Goal: Find specific page/section: Find specific page/section

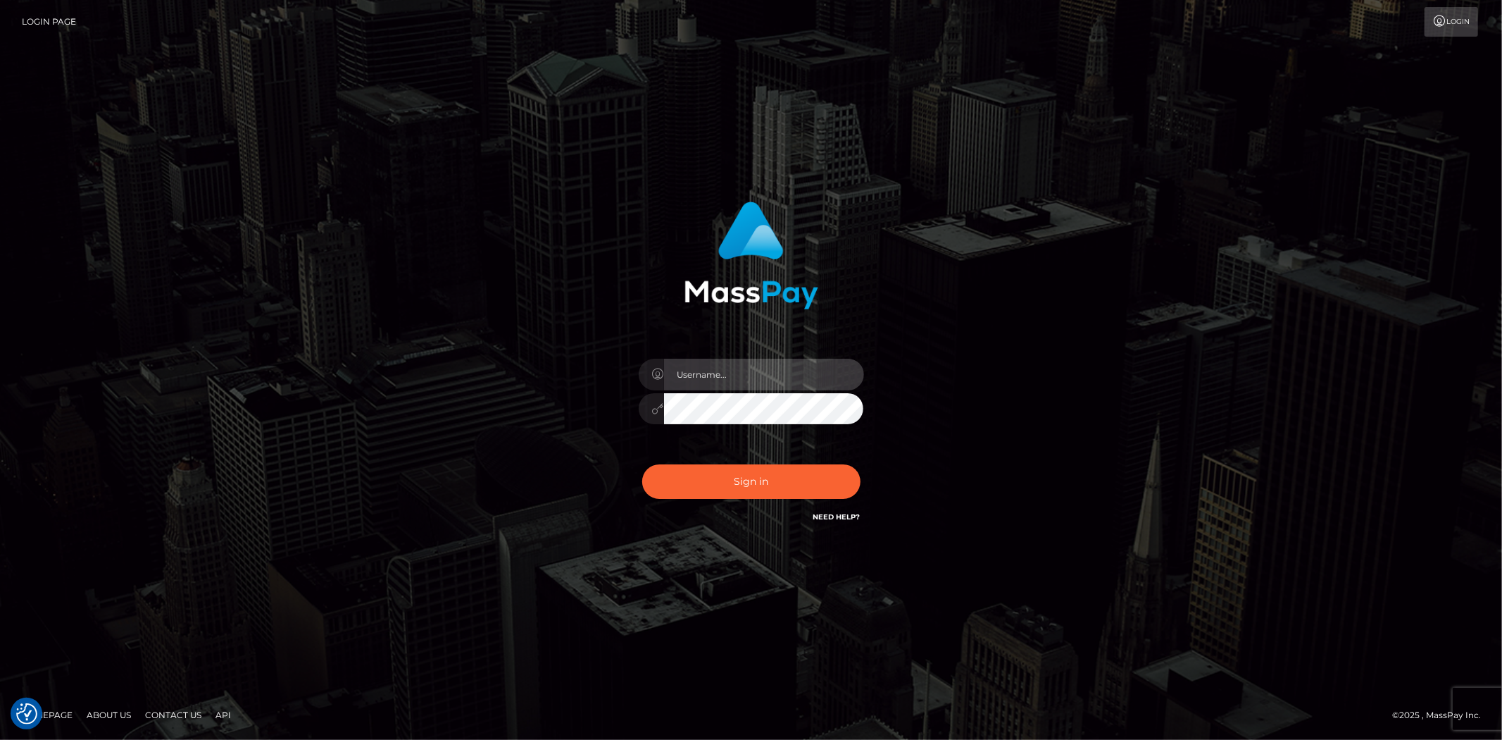
click at [723, 387] on input "text" at bounding box center [764, 375] width 200 height 32
type input "Bern.Spree"
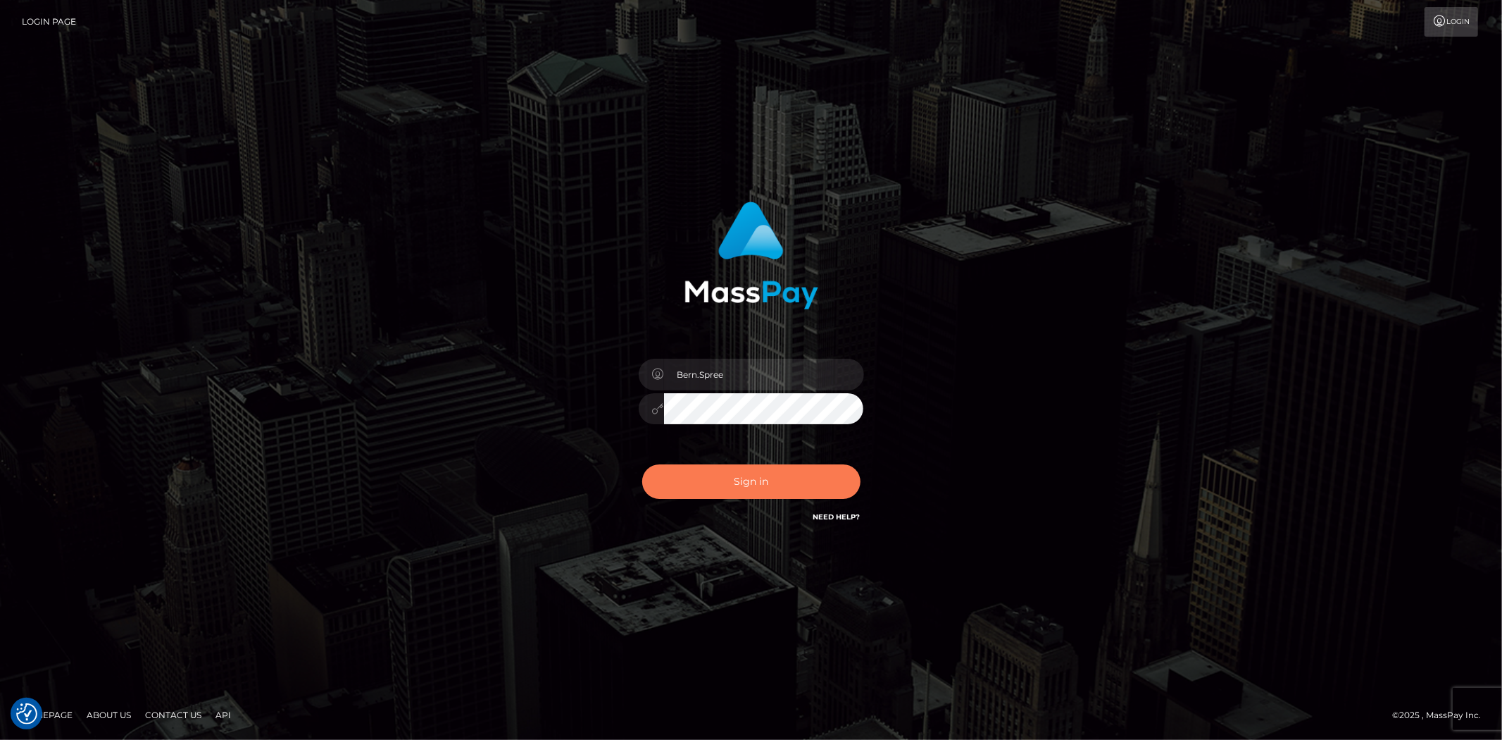
click at [709, 497] on button "Sign in" at bounding box center [751, 481] width 218 height 35
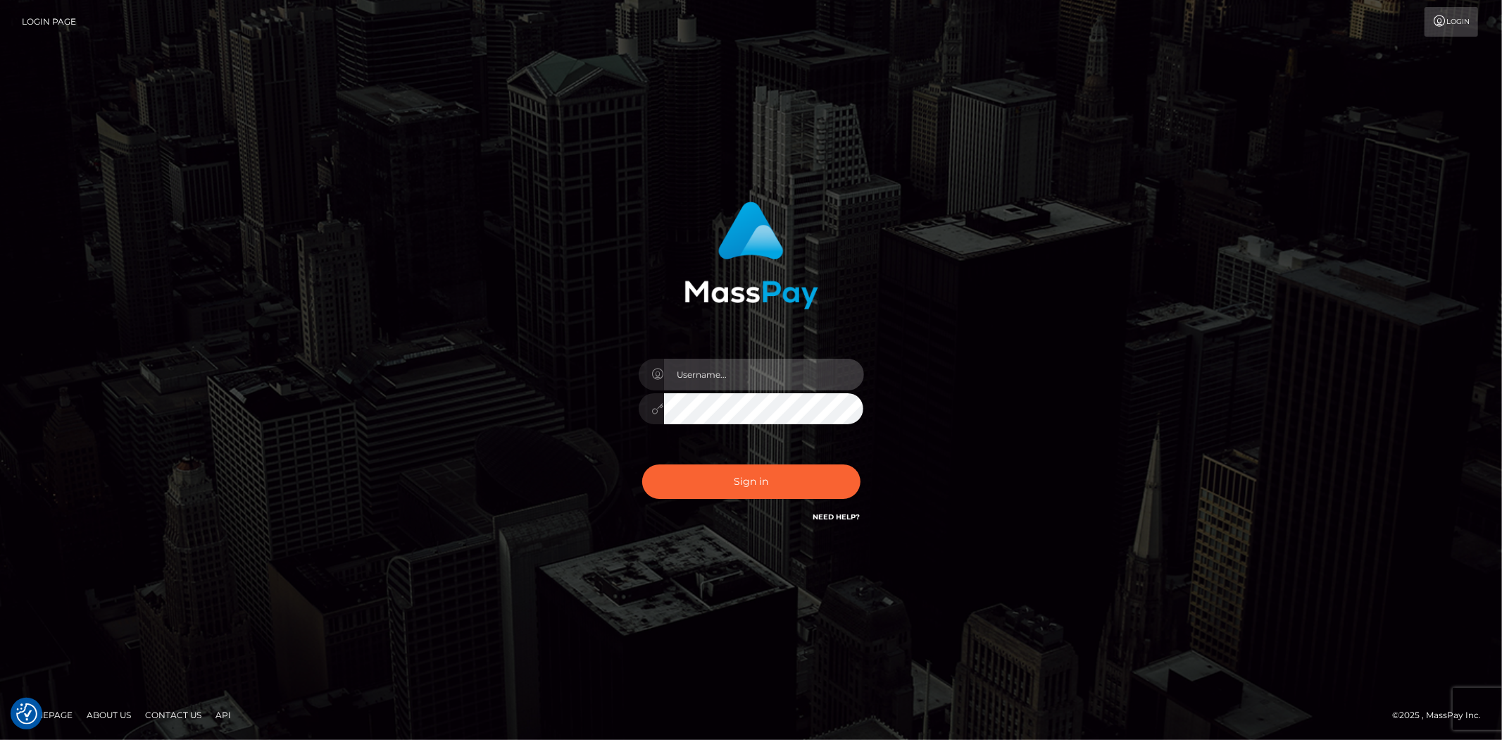
type input "Bern.Spree"
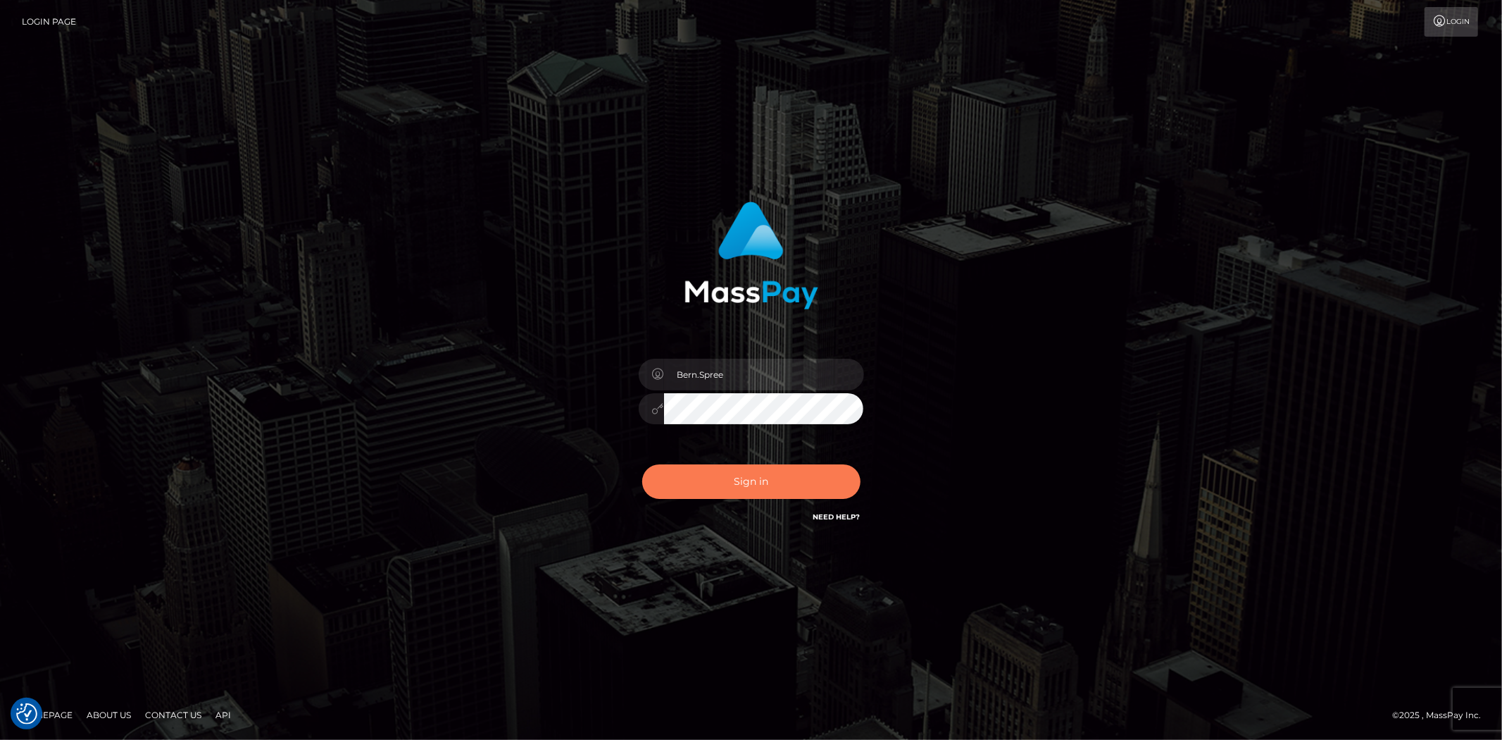
click at [748, 486] on button "Sign in" at bounding box center [751, 481] width 218 height 35
click at [706, 473] on button "Sign in" at bounding box center [751, 481] width 218 height 35
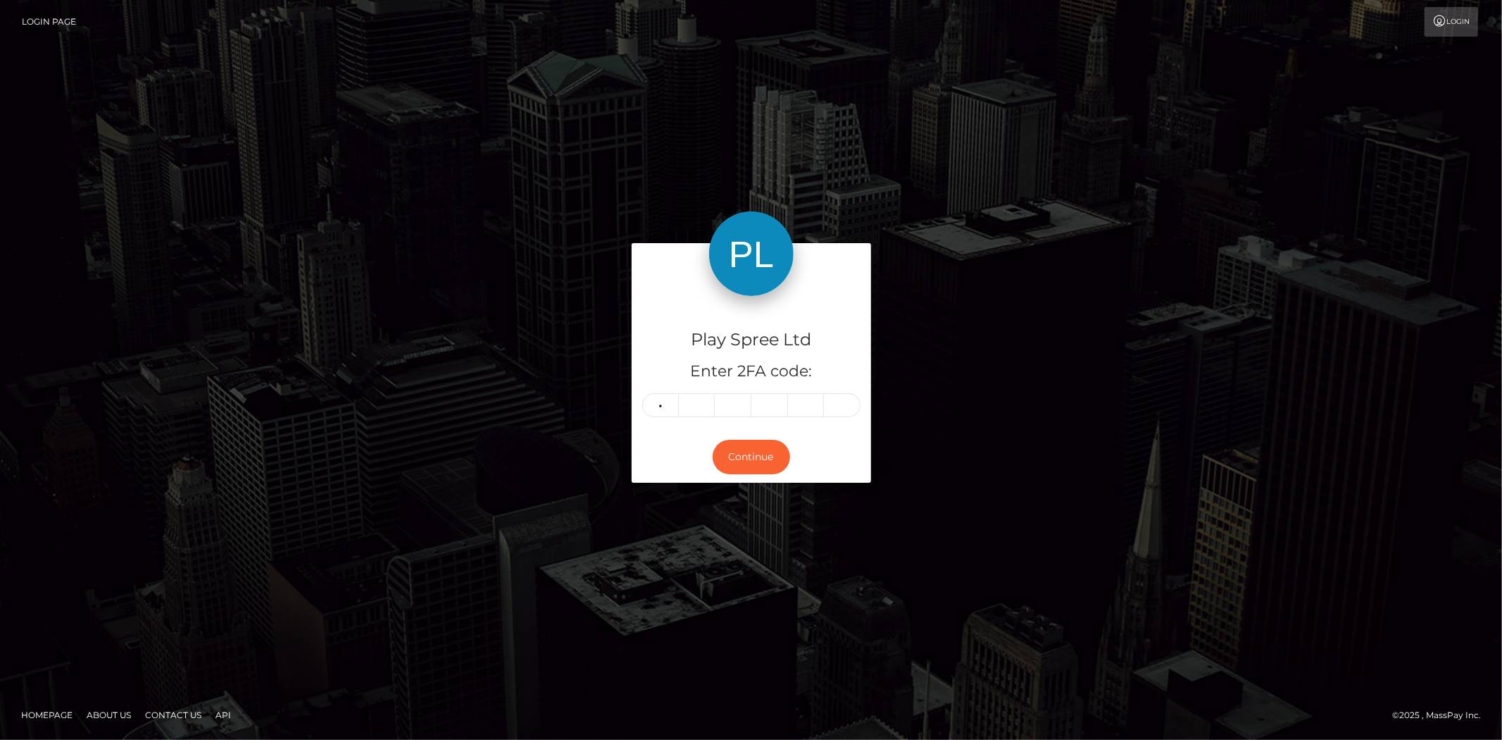
type input "6"
type input "1"
type input "0"
type input "5"
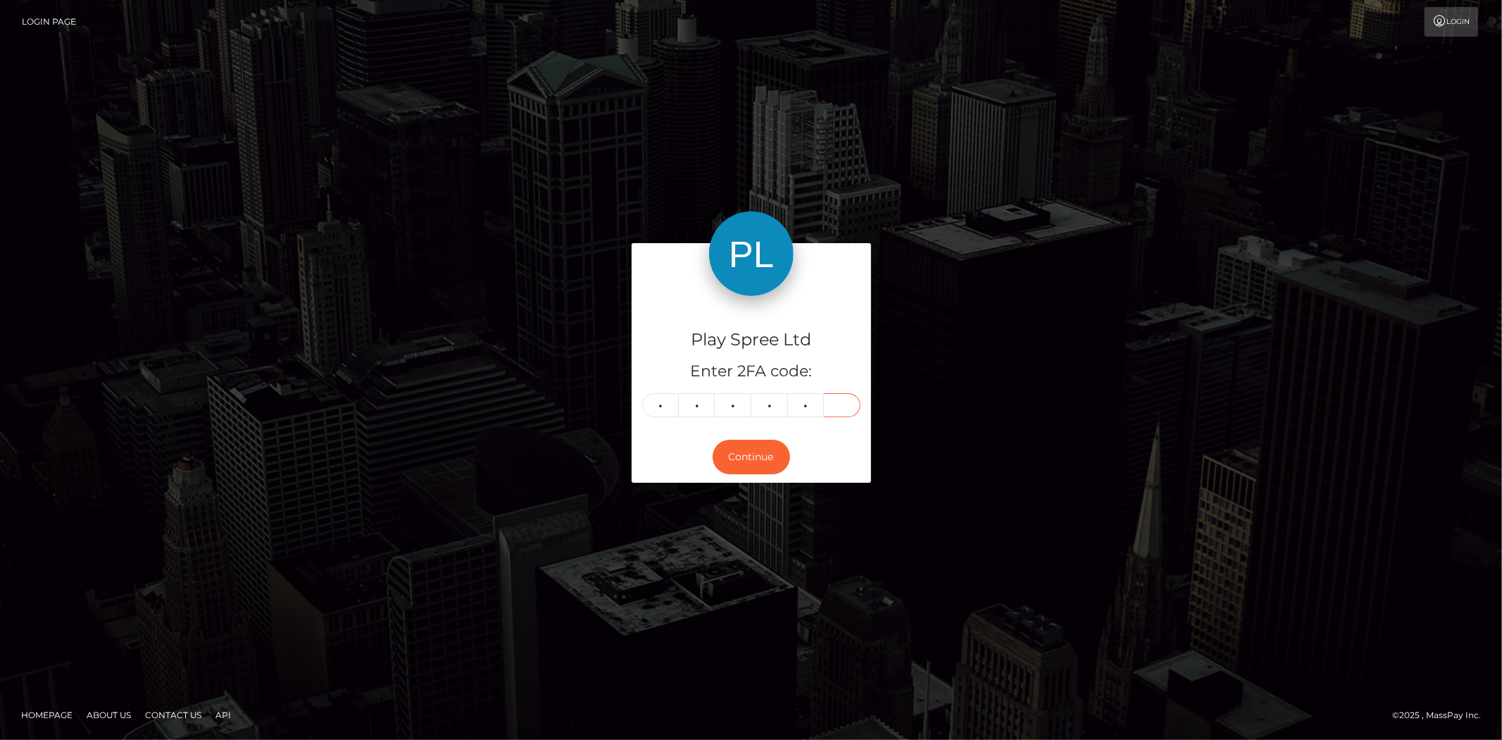
type input "6"
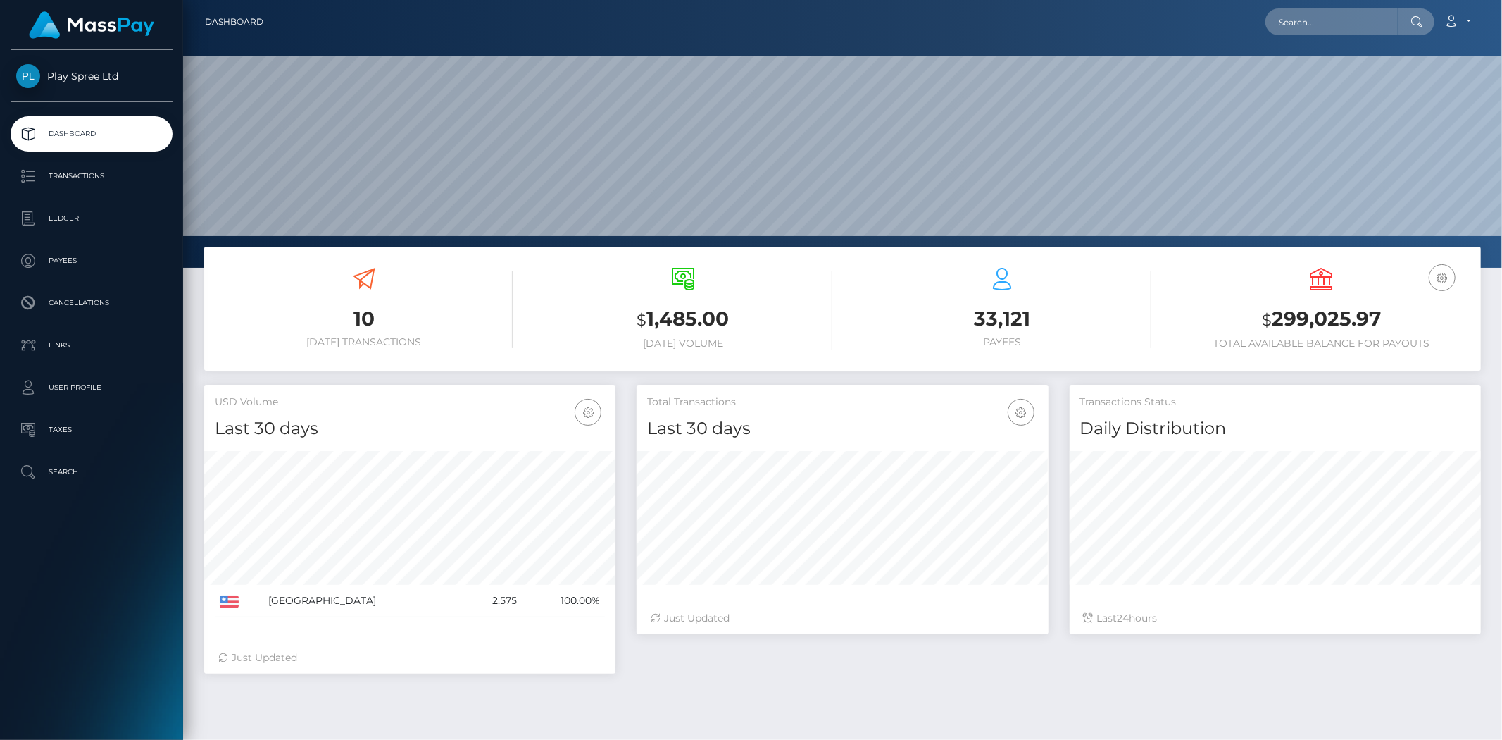
scroll to position [249, 411]
click at [1313, 23] on input "text" at bounding box center [1332, 21] width 132 height 27
paste input "1620164"
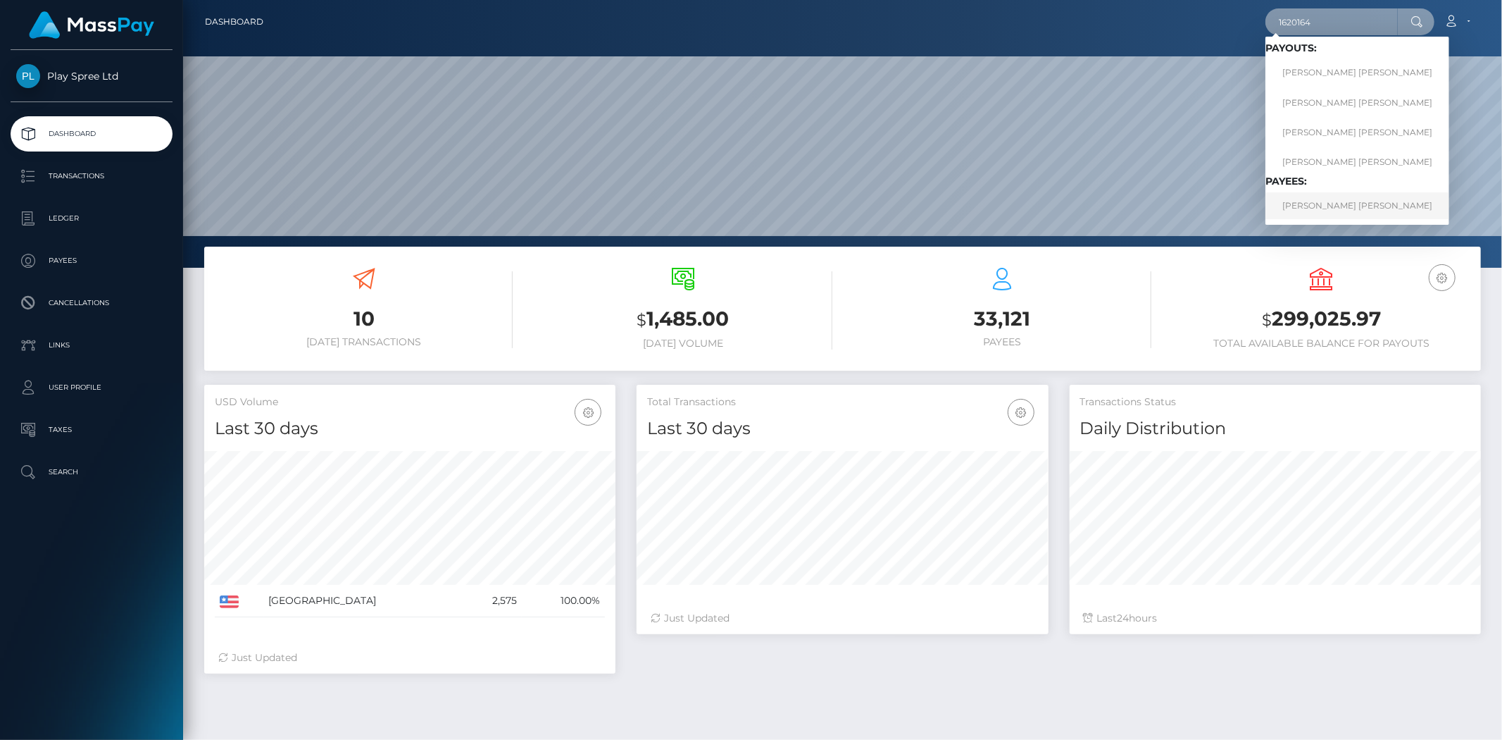
type input "1620164"
click at [1307, 198] on link "BARTOLO PATRICO JR RODRIGUEZ" at bounding box center [1358, 205] width 184 height 26
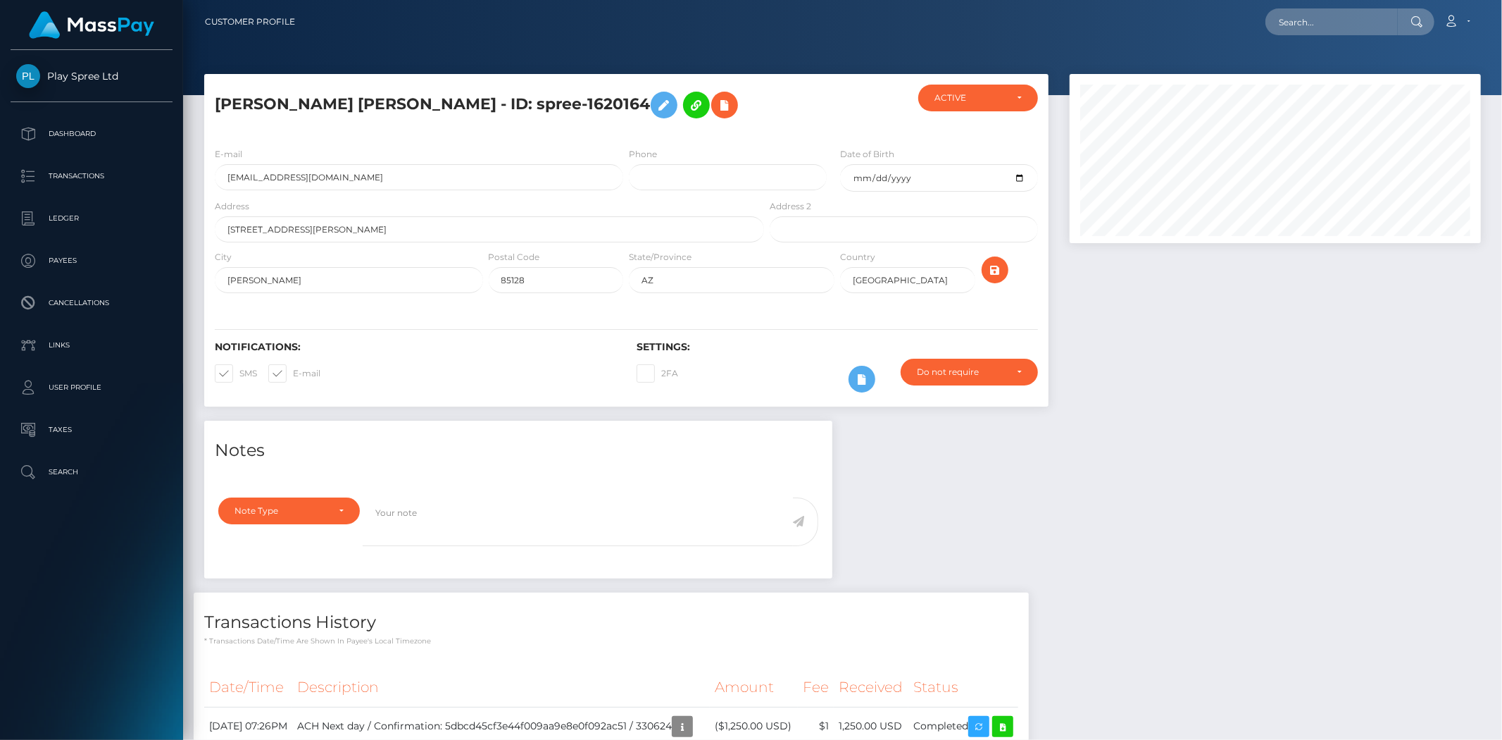
scroll to position [169, 411]
click at [1481, 325] on div at bounding box center [1275, 247] width 432 height 347
click at [1115, 463] on div "Notes Note Type Compliance Clear Compliance General Note Type" at bounding box center [843, 661] width 1298 height 480
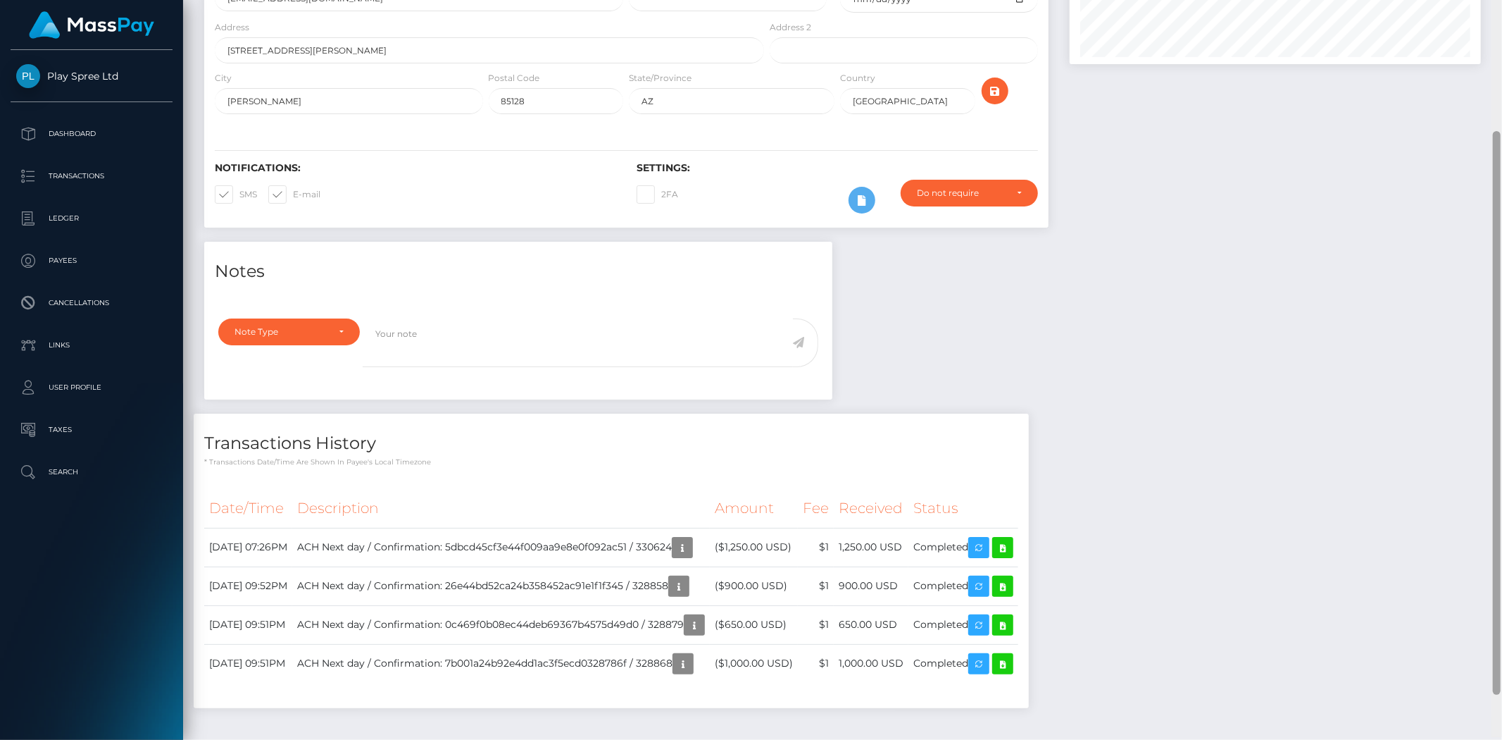
scroll to position [185, 0]
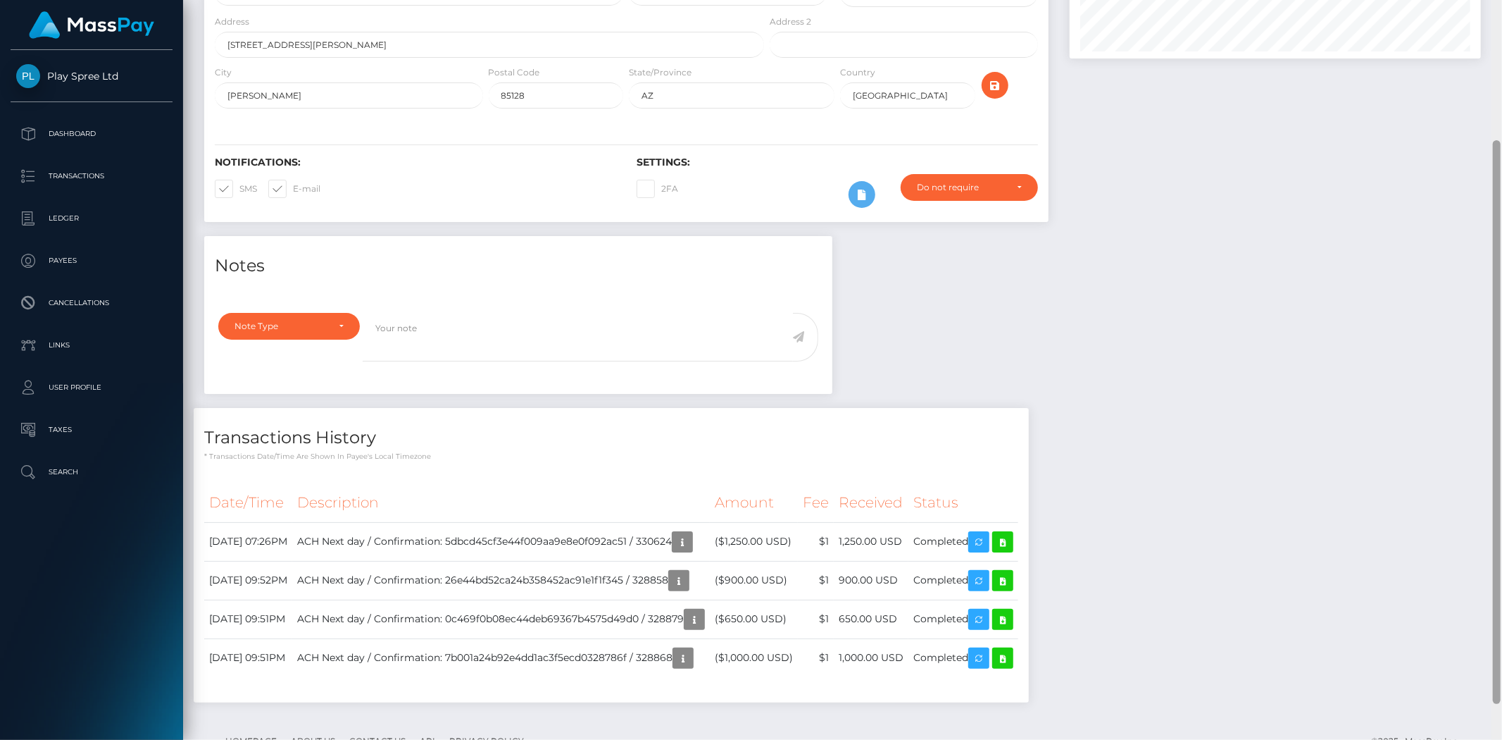
drag, startPoint x: 1498, startPoint y: 431, endPoint x: 1502, endPoint y: 512, distance: 81.1
click at [1502, 512] on div at bounding box center [1497, 370] width 11 height 740
click at [1012, 540] on icon at bounding box center [1003, 542] width 17 height 18
click at [1012, 580] on icon at bounding box center [1003, 581] width 17 height 18
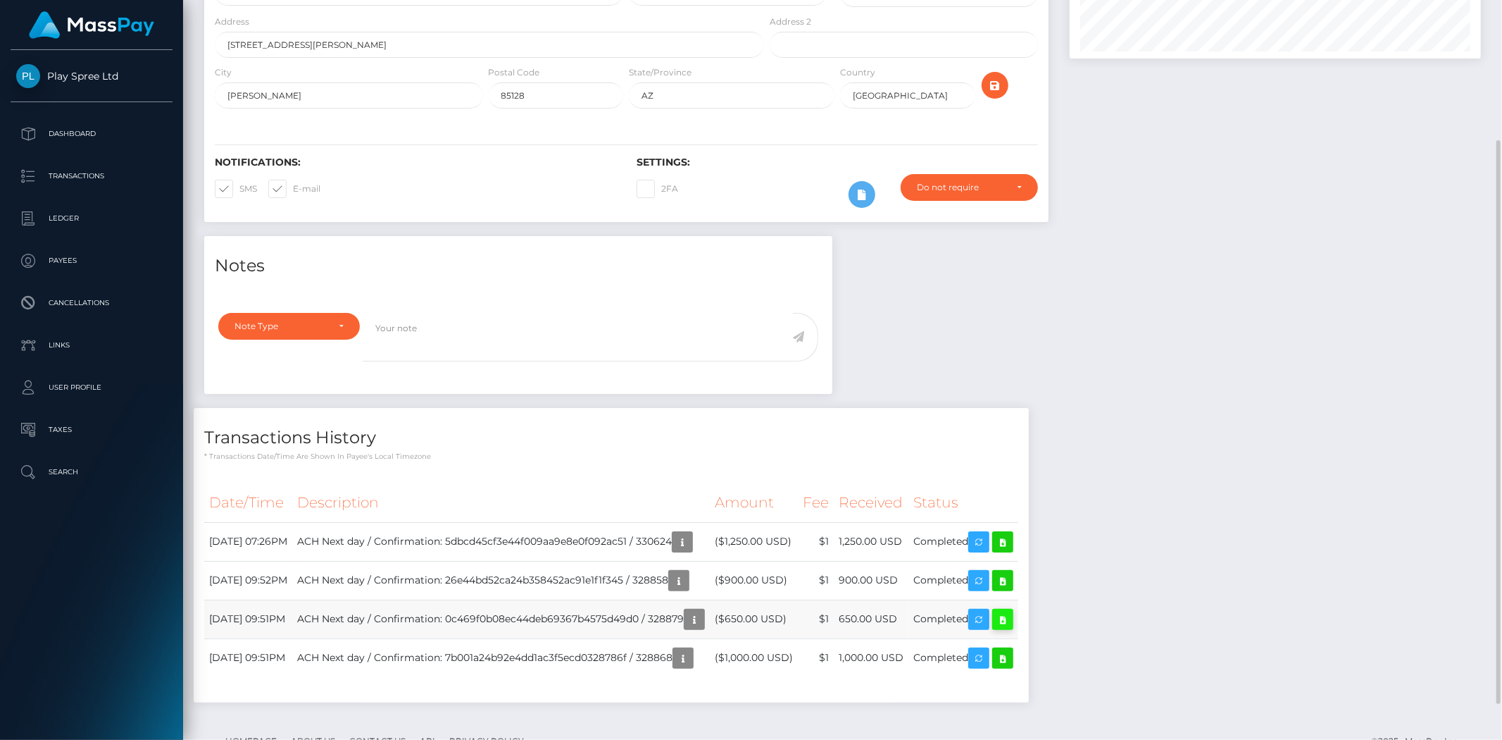
click at [1012, 620] on icon at bounding box center [1003, 620] width 17 height 18
click at [1012, 659] on icon at bounding box center [1003, 658] width 17 height 18
